Goal: Check status: Check status

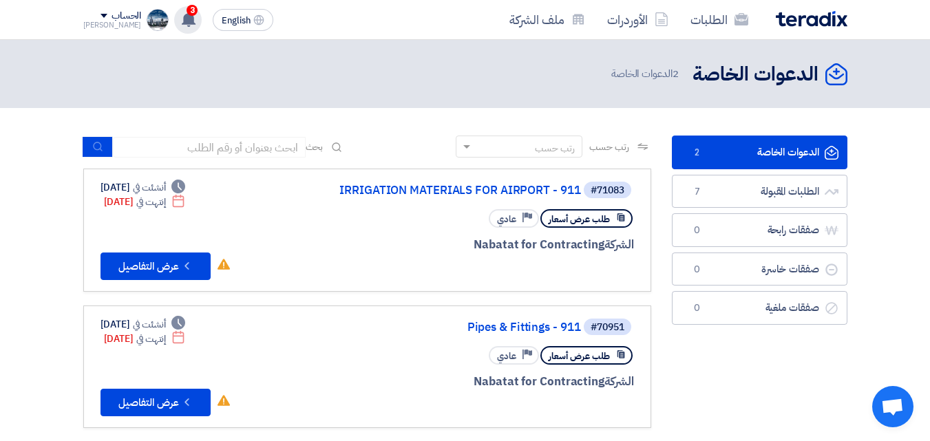
click at [182, 21] on use at bounding box center [189, 19] width 14 height 15
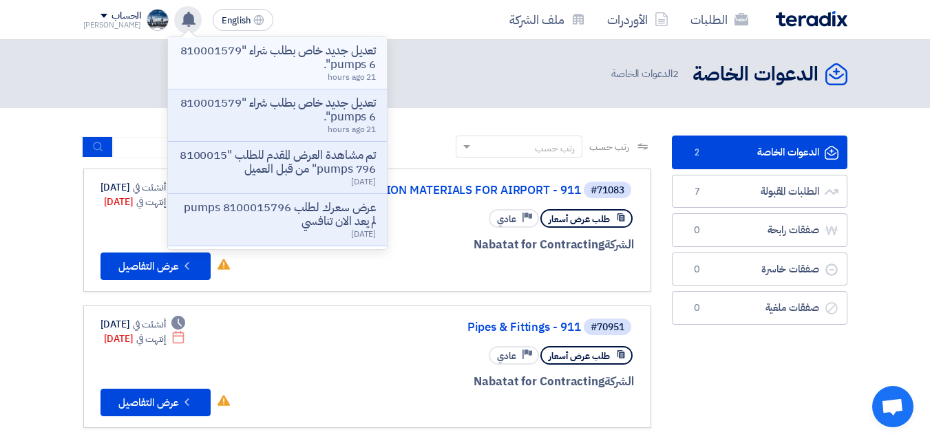
click at [298, 70] on p "تعديل جديد خاص بطلب شراء "8100015796 pumps"." at bounding box center [277, 58] width 197 height 28
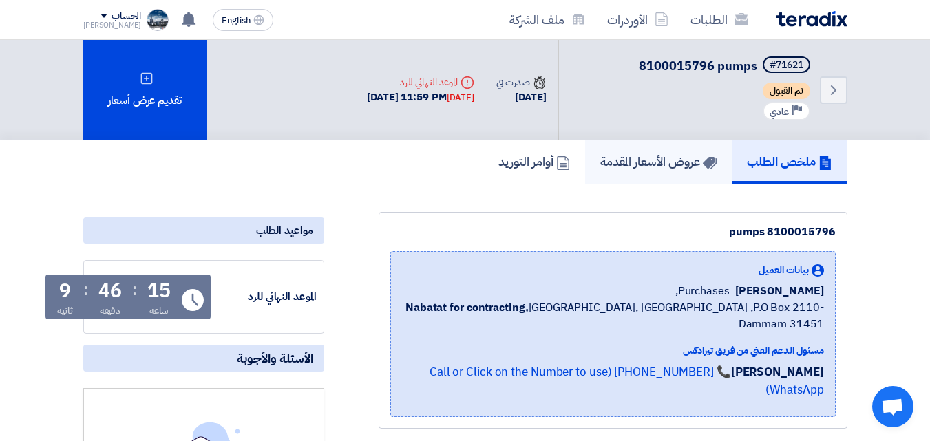
click at [683, 160] on h5 "عروض الأسعار المقدمة" at bounding box center [659, 162] width 116 height 16
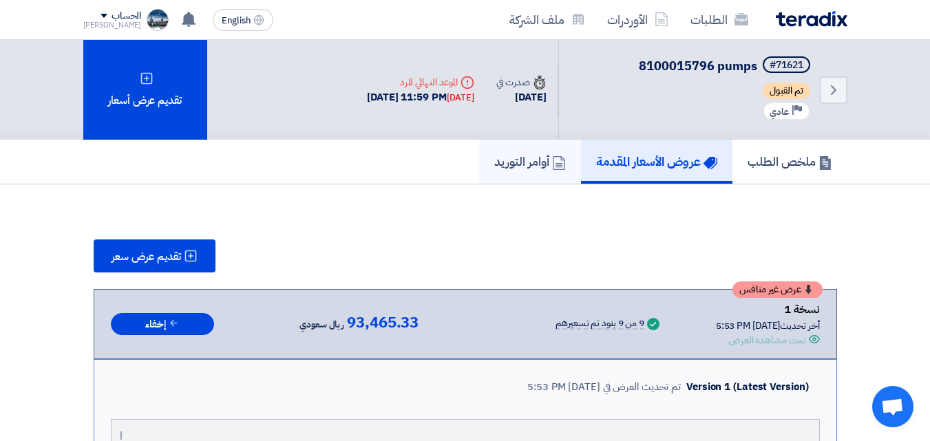
click at [524, 163] on h5 "أوامر التوريد" at bounding box center [530, 162] width 72 height 16
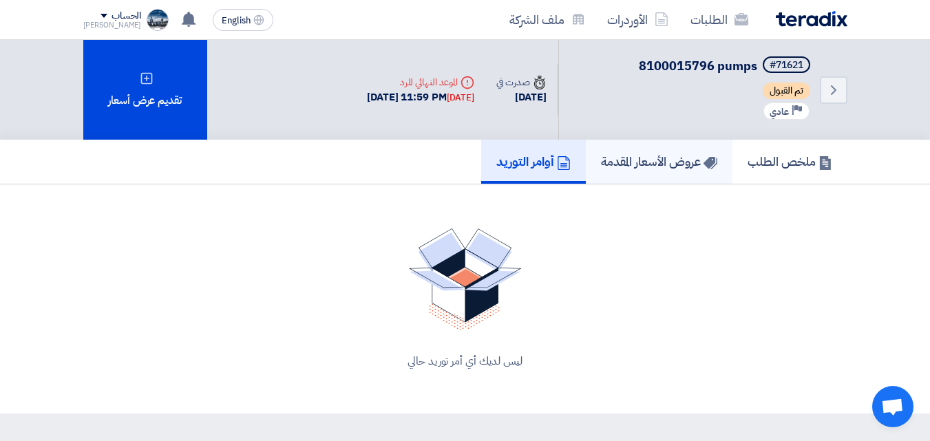
click at [654, 160] on h5 "عروض الأسعار المقدمة" at bounding box center [659, 162] width 116 height 16
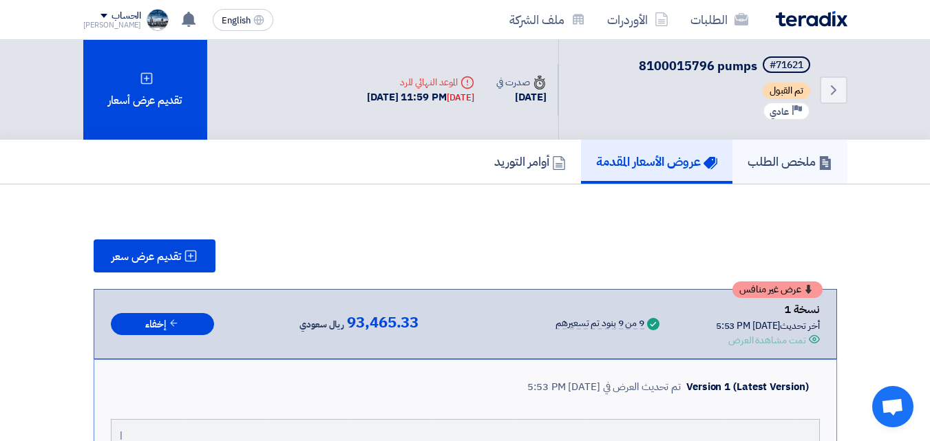
click at [789, 155] on h5 "ملخص الطلب" at bounding box center [790, 162] width 85 height 16
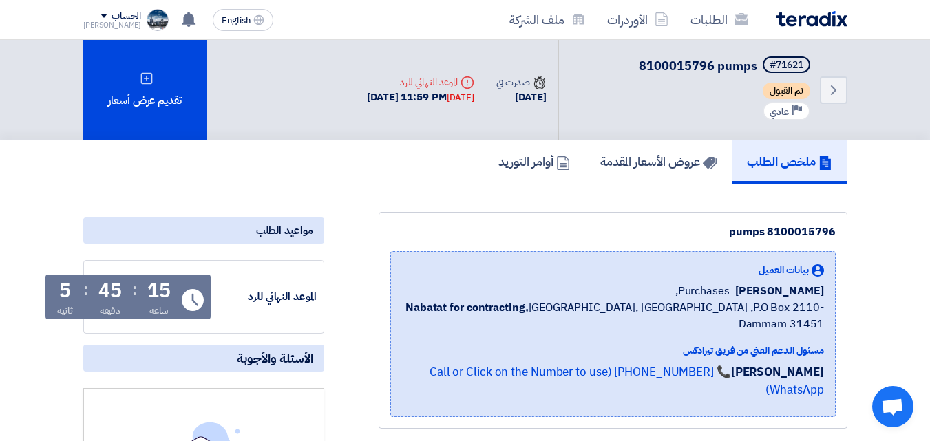
click at [817, 20] on img at bounding box center [812, 19] width 72 height 16
